Goal: Task Accomplishment & Management: Manage account settings

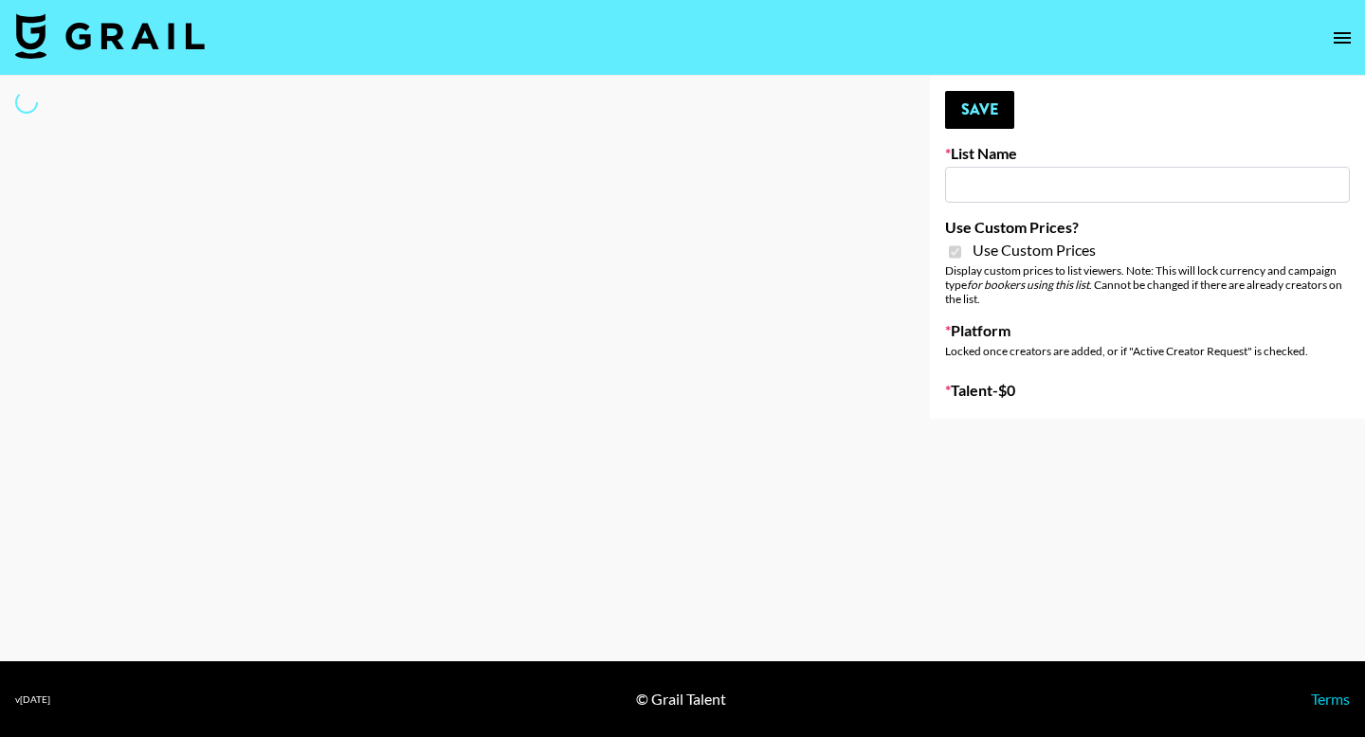
type input "Primal Harvest NEW ([DATE])"
checkbox input "true"
select select "Brand"
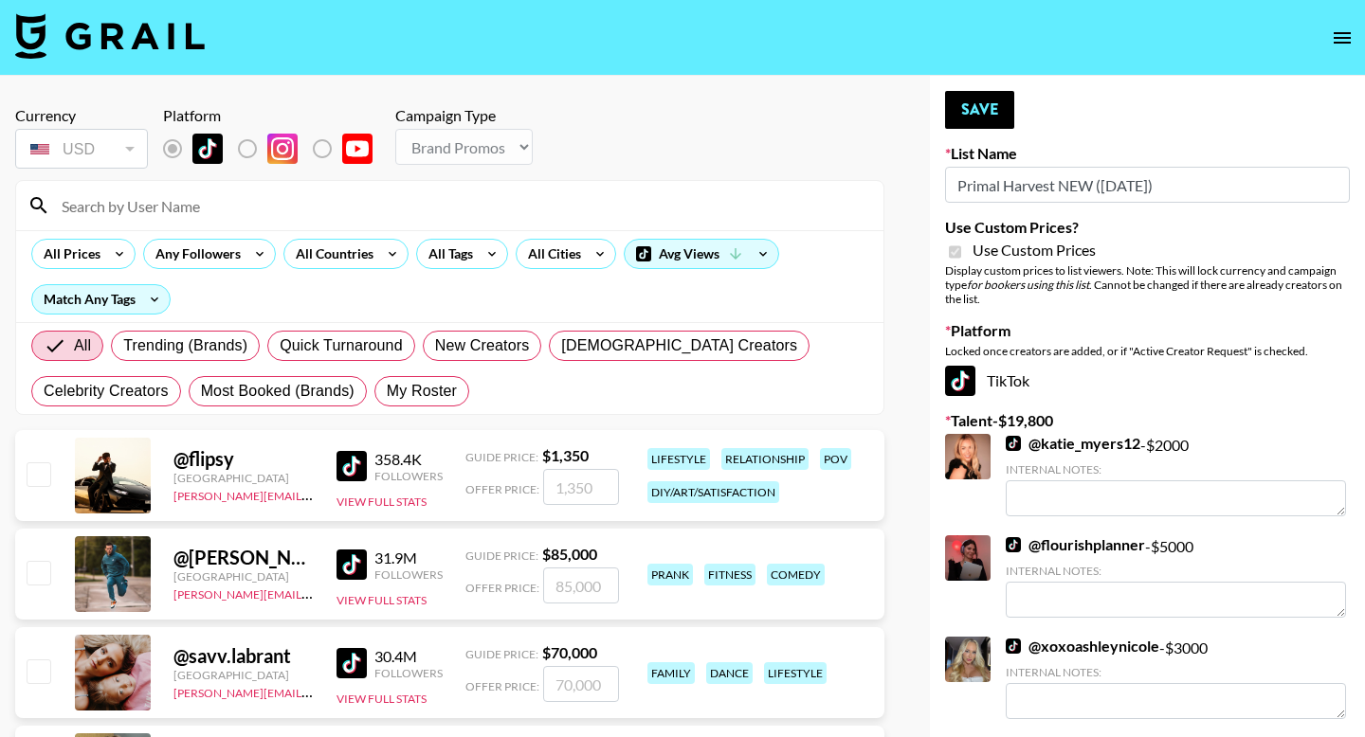
type textarea "Student athlete"
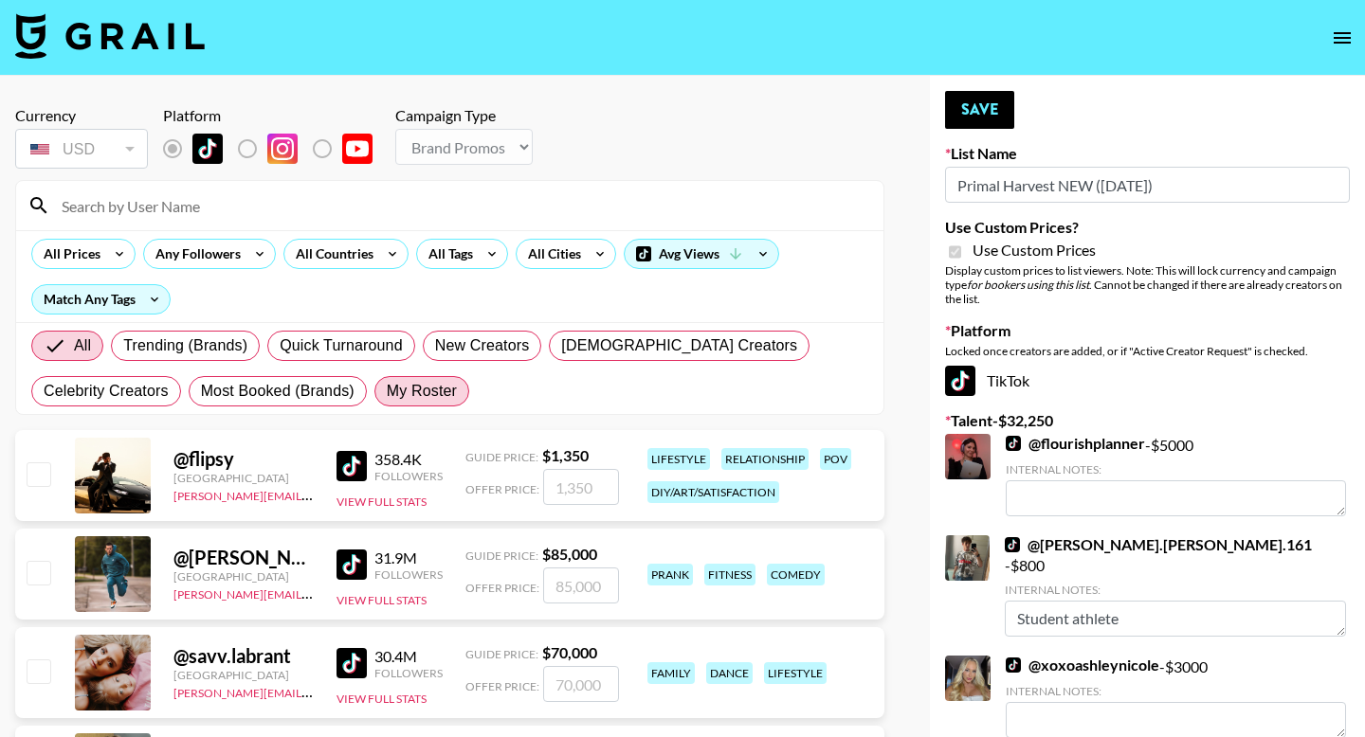
click at [428, 391] on span "My Roster" at bounding box center [422, 391] width 70 height 23
click at [387, 391] on input "My Roster" at bounding box center [387, 391] width 0 height 0
radio input "true"
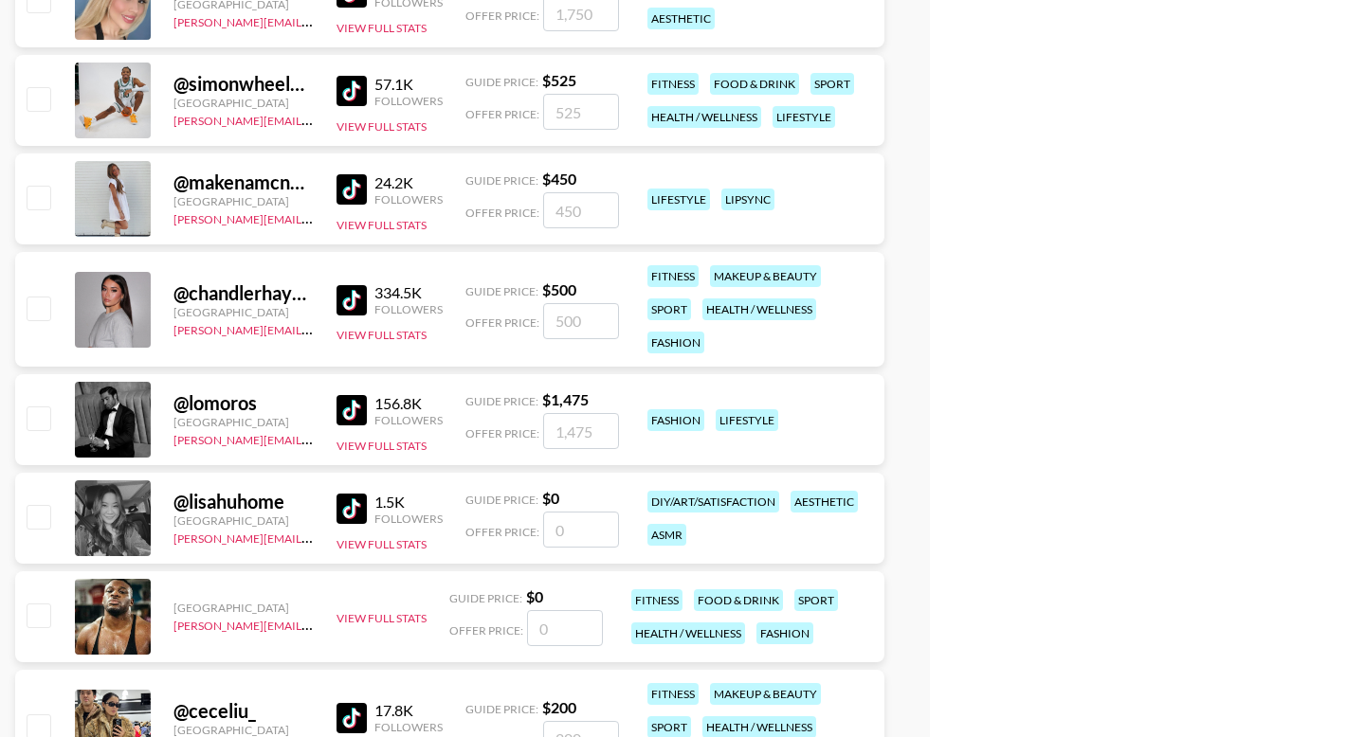
scroll to position [2274, 0]
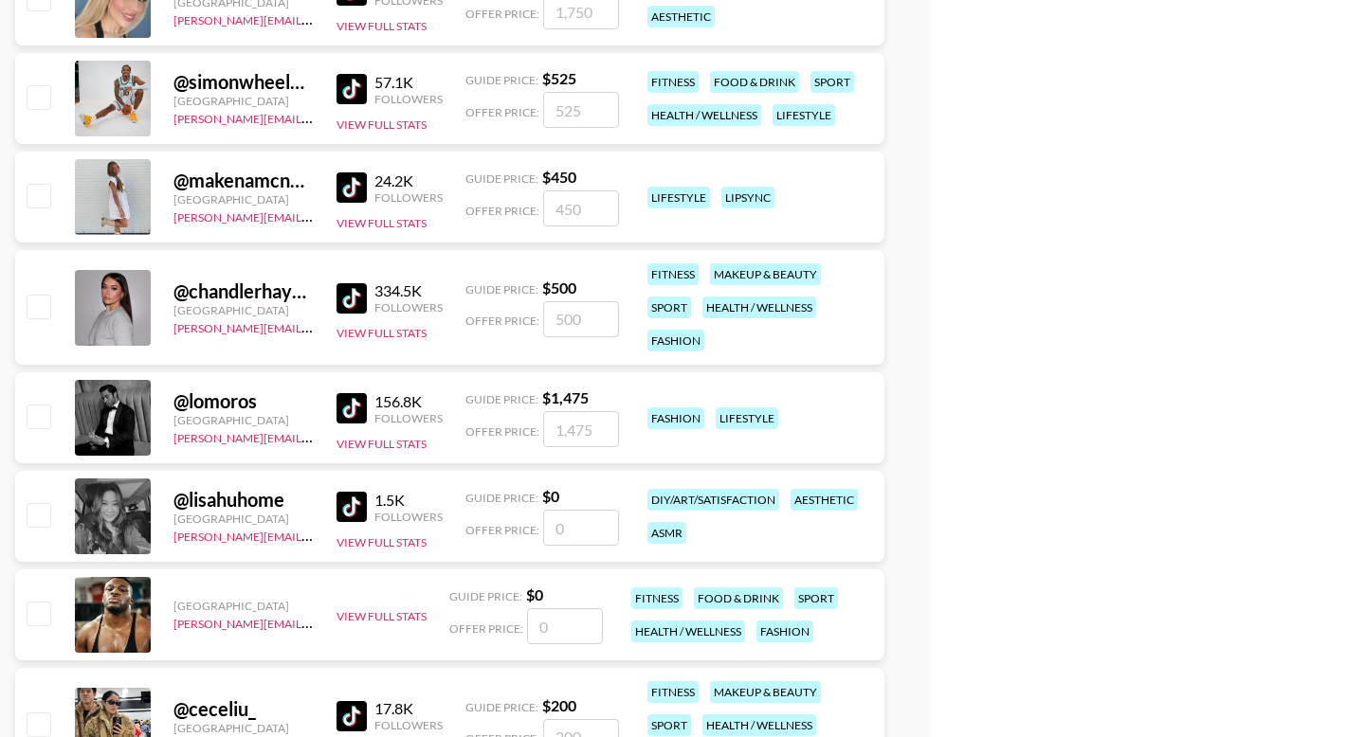
click at [34, 92] on input "checkbox" at bounding box center [38, 96] width 23 height 23
checkbox input "true"
type input "525"
click at [46, 312] on input "checkbox" at bounding box center [38, 306] width 23 height 23
checkbox input "true"
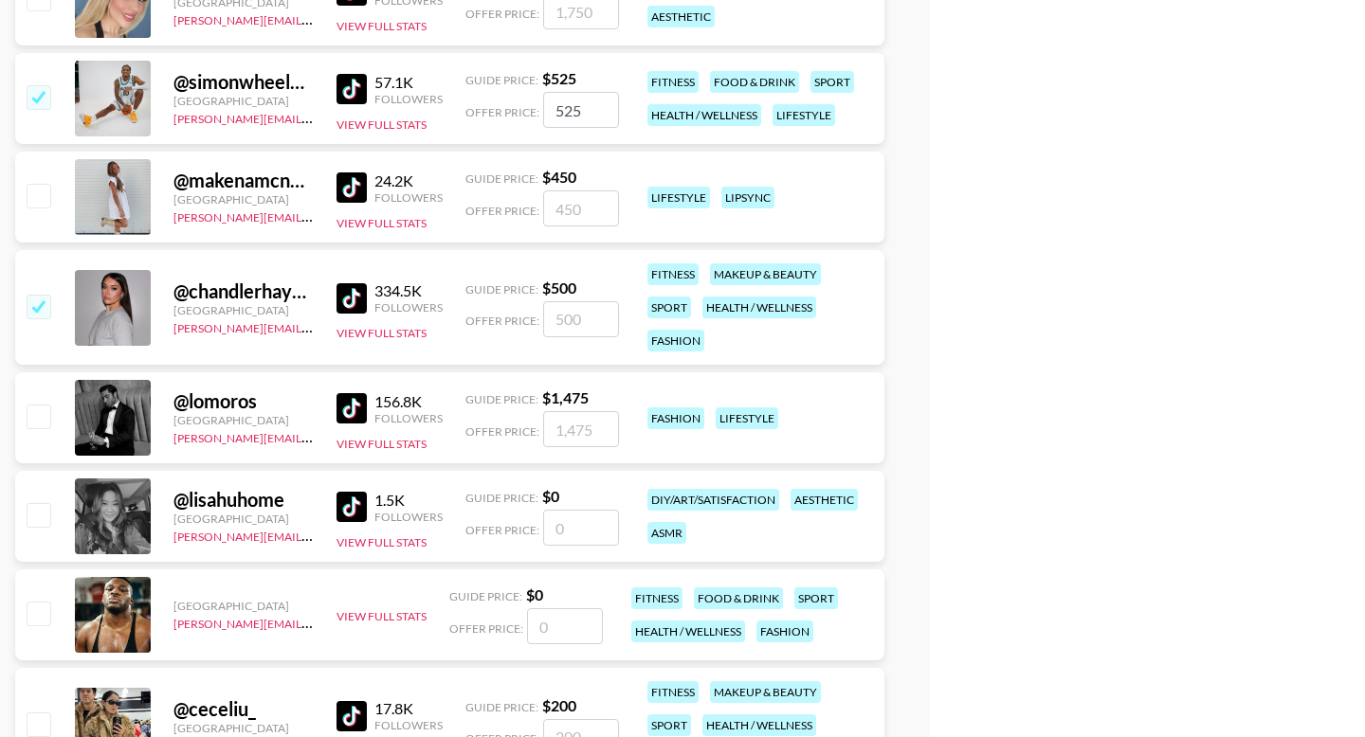
type input "500"
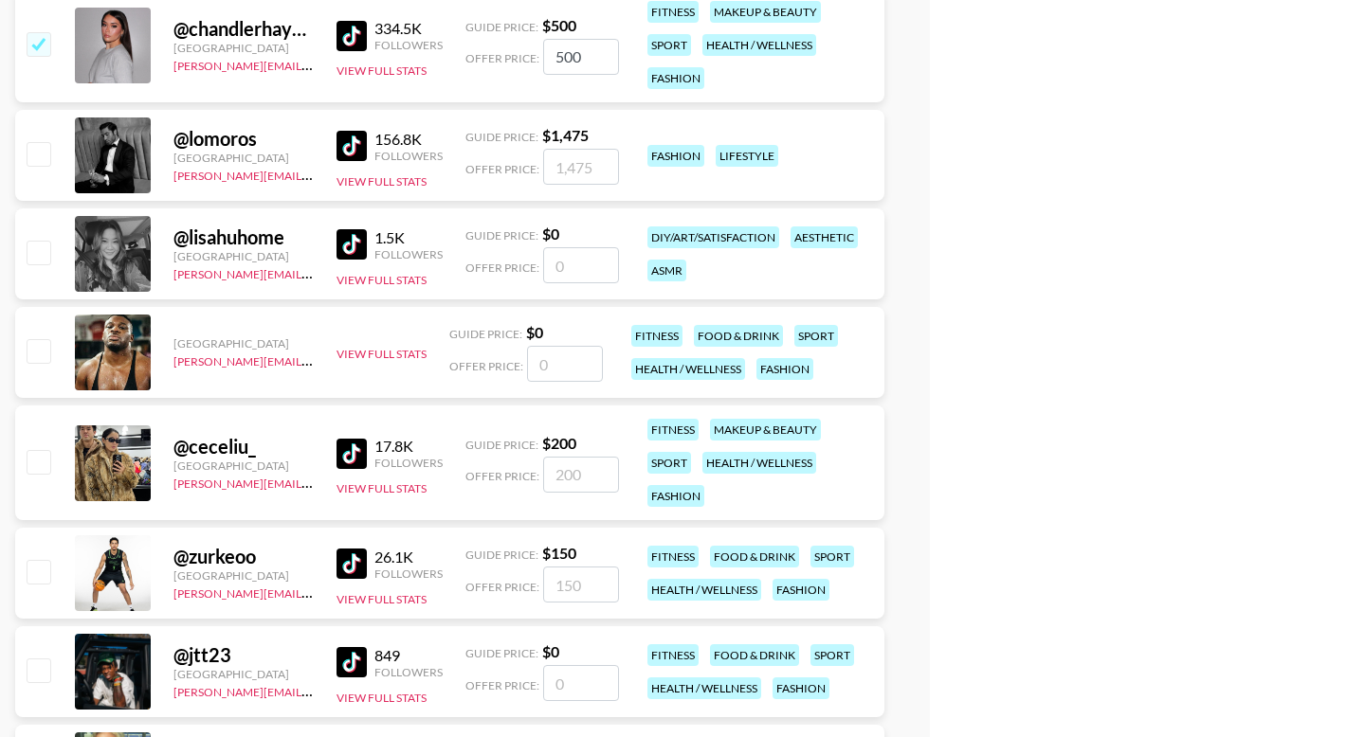
scroll to position [2551, 0]
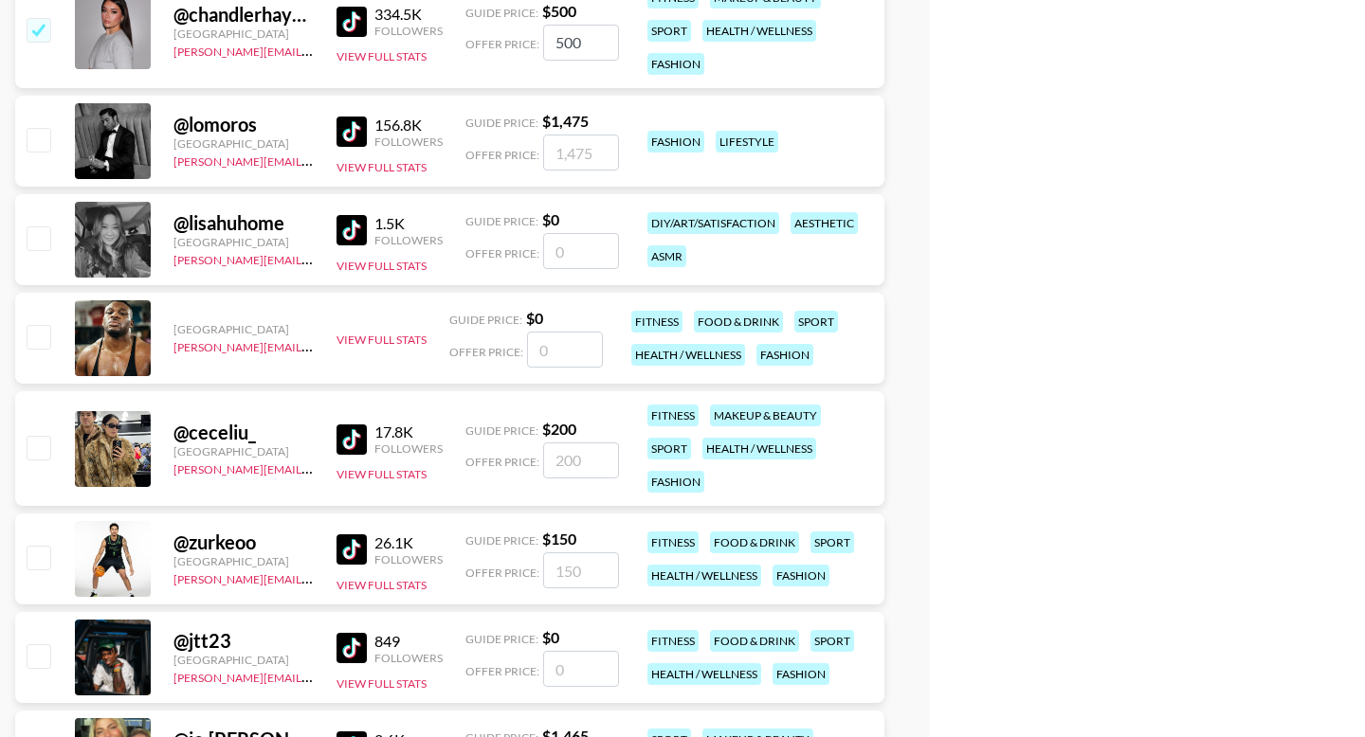
click at [31, 441] on input "checkbox" at bounding box center [38, 447] width 23 height 23
checkbox input "true"
drag, startPoint x: 584, startPoint y: 459, endPoint x: 501, endPoint y: 460, distance: 83.4
click at [501, 460] on div "Offer Price: 200" at bounding box center [542, 461] width 154 height 36
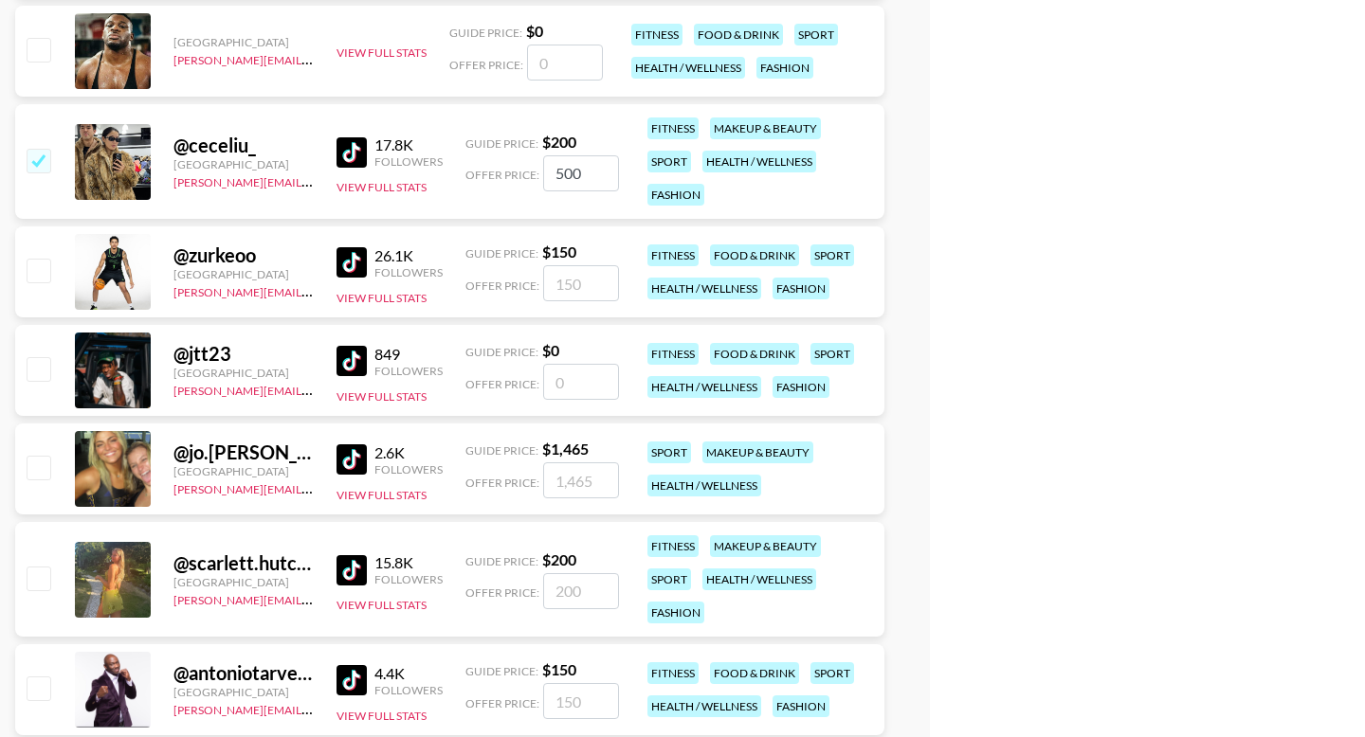
scroll to position [2840, 0]
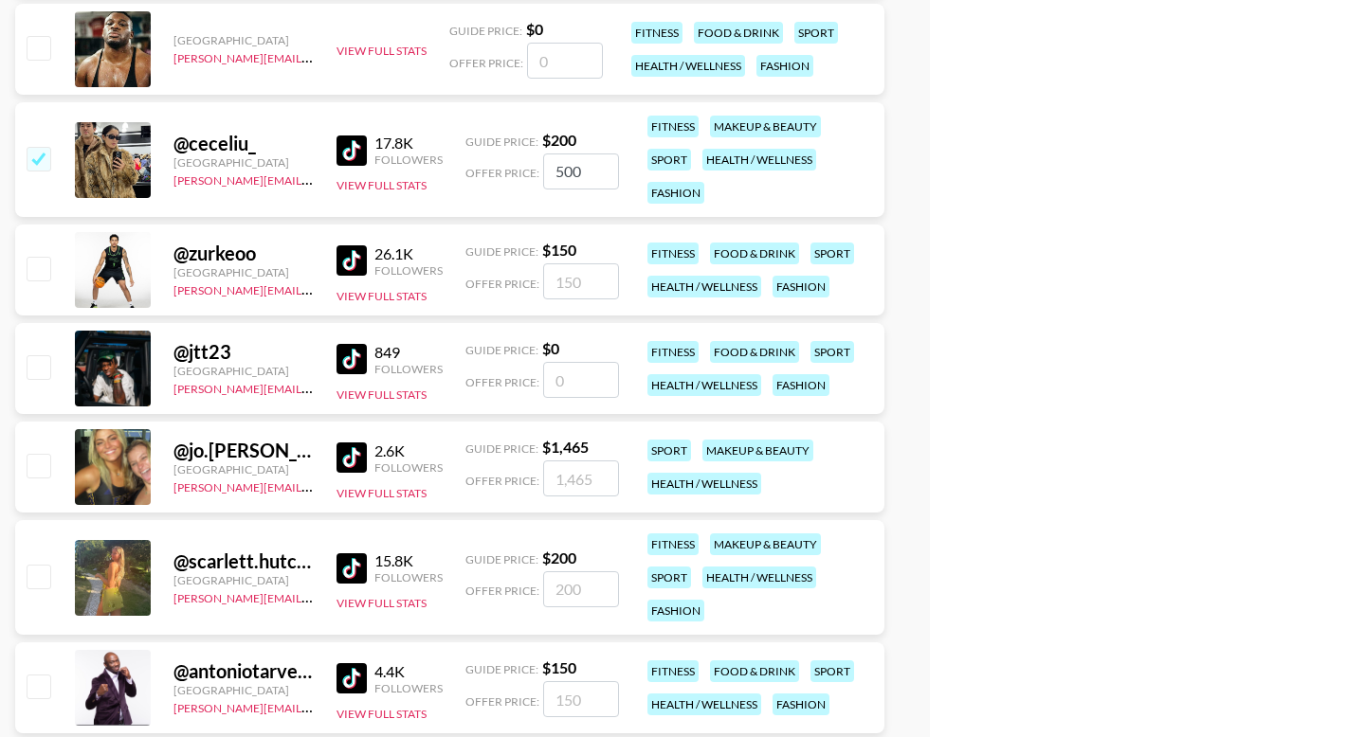
type input "500"
click at [37, 573] on input "checkbox" at bounding box center [38, 576] width 23 height 23
checkbox input "true"
drag, startPoint x: 598, startPoint y: 584, endPoint x: 469, endPoint y: 584, distance: 128.9
click at [469, 584] on div "Offer Price: 200" at bounding box center [542, 590] width 154 height 36
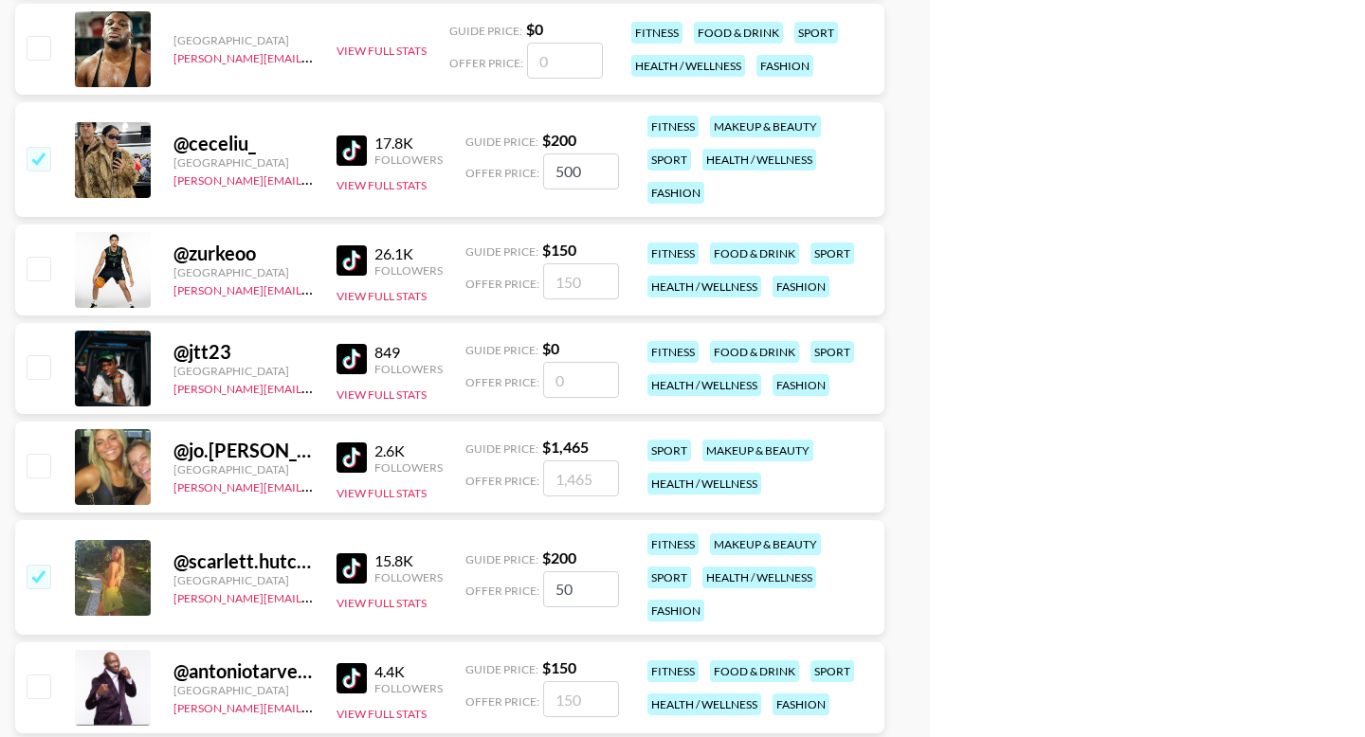
type input "500"
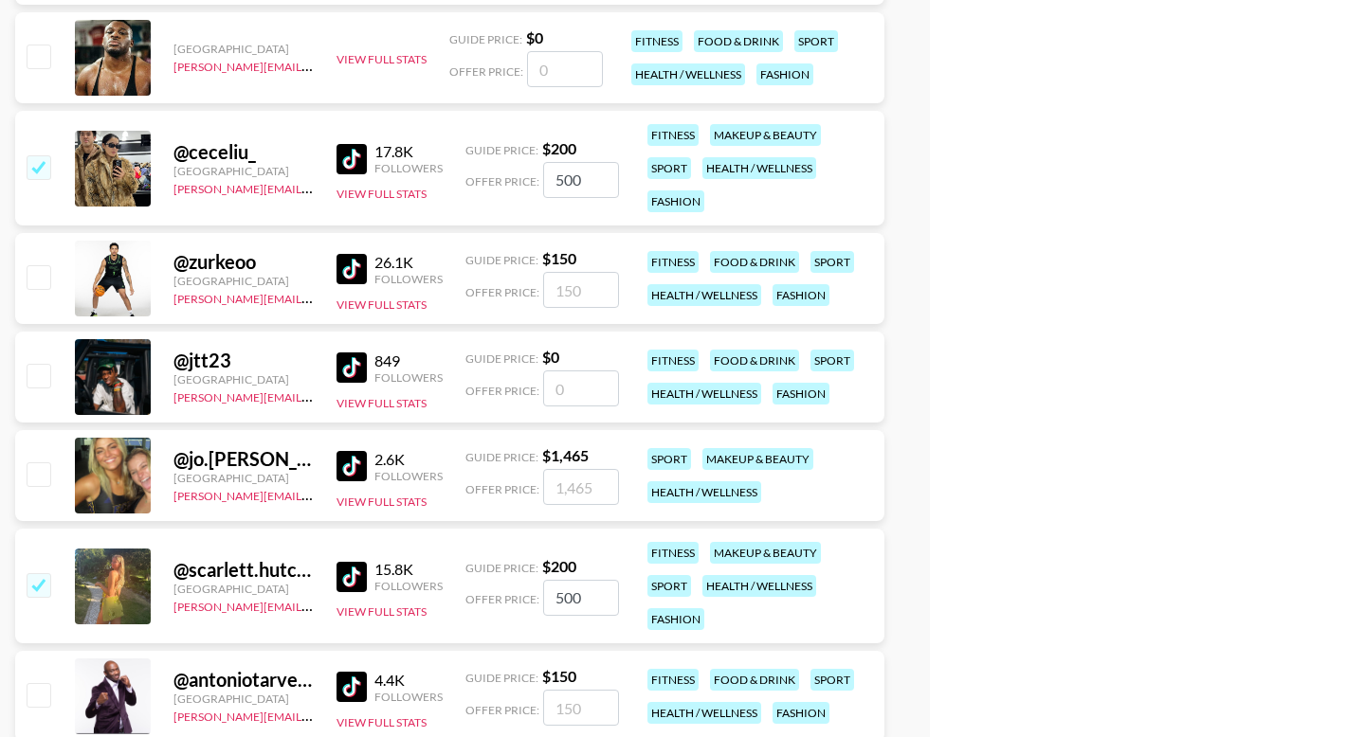
scroll to position [2846, 0]
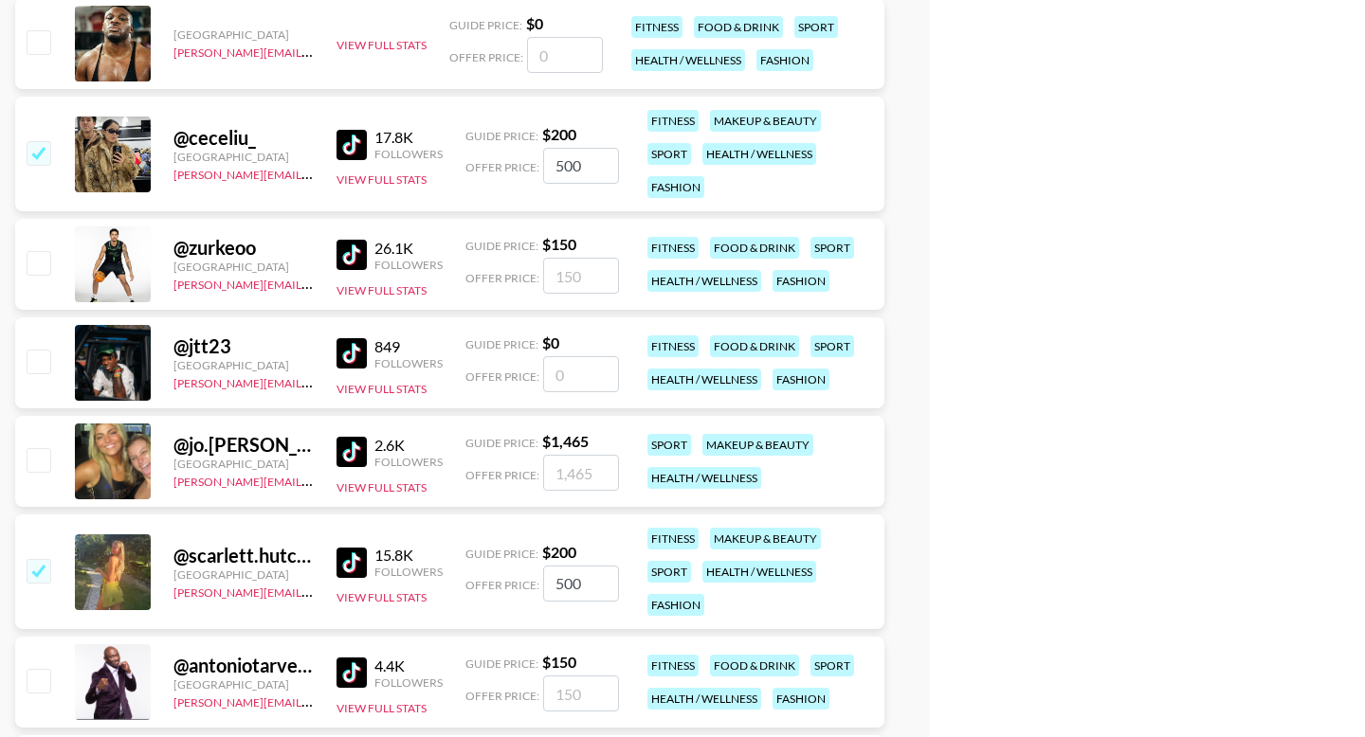
click at [34, 262] on input "checkbox" at bounding box center [38, 262] width 23 height 23
checkbox input "true"
drag, startPoint x: 595, startPoint y: 284, endPoint x: 499, endPoint y: 280, distance: 96.8
click at [499, 281] on div "Offer Price: 150" at bounding box center [542, 276] width 154 height 36
type input "500"
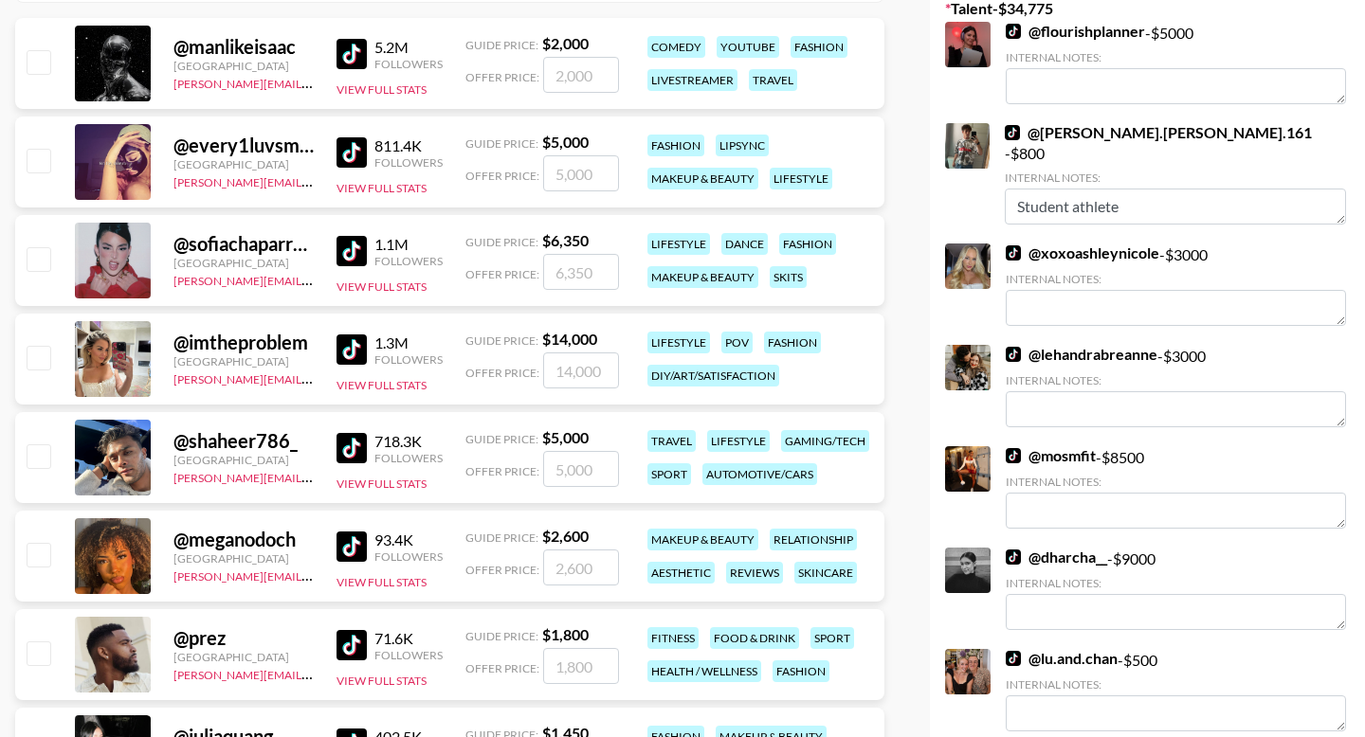
scroll to position [0, 0]
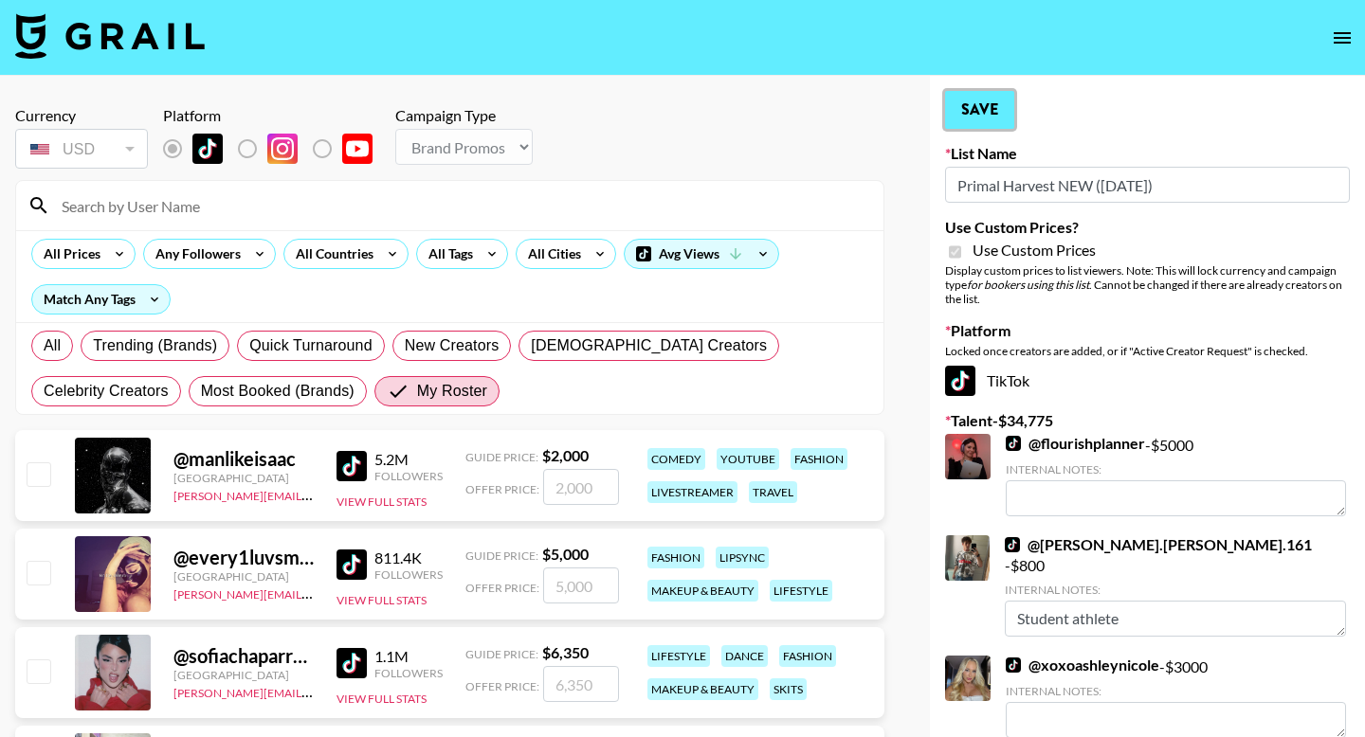
click at [989, 105] on button "Save" at bounding box center [979, 110] width 69 height 38
